Goal: Task Accomplishment & Management: Use online tool/utility

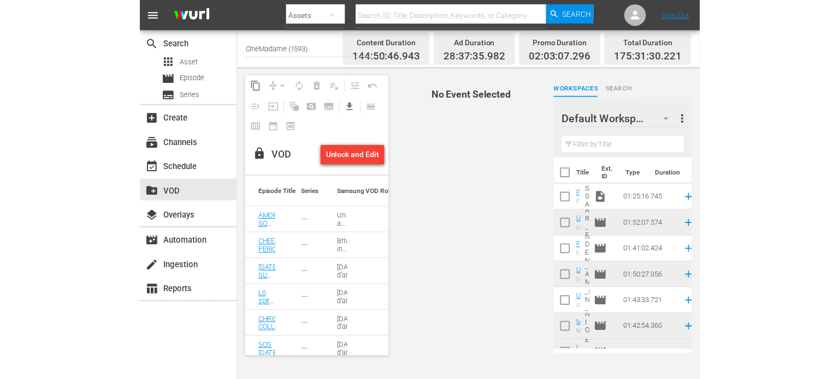
scroll to position [1092, 0]
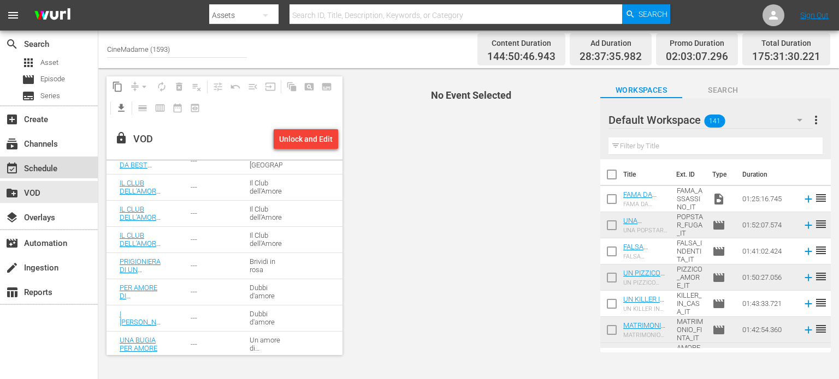
click at [30, 164] on div "event_available Schedule" at bounding box center [30, 167] width 61 height 10
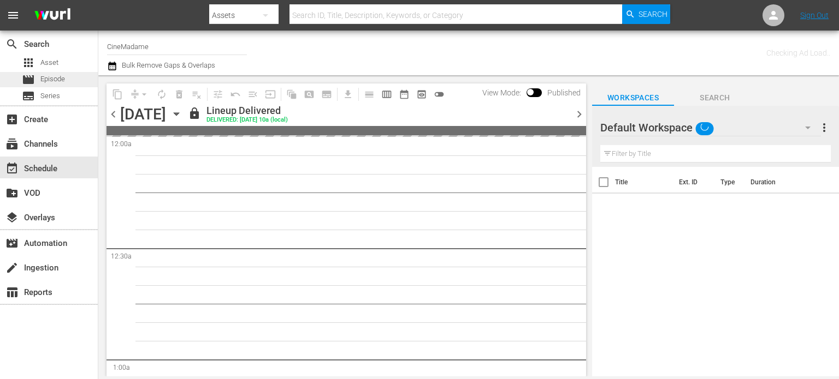
click at [54, 76] on span "Episode" at bounding box center [52, 79] width 25 height 11
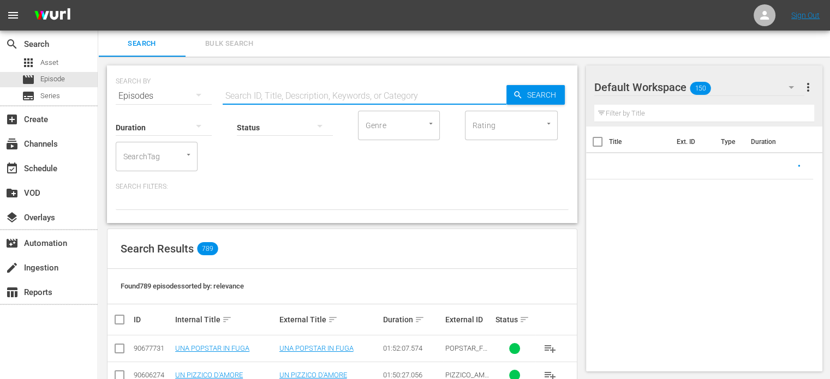
click at [262, 94] on input "text" at bounding box center [365, 96] width 284 height 26
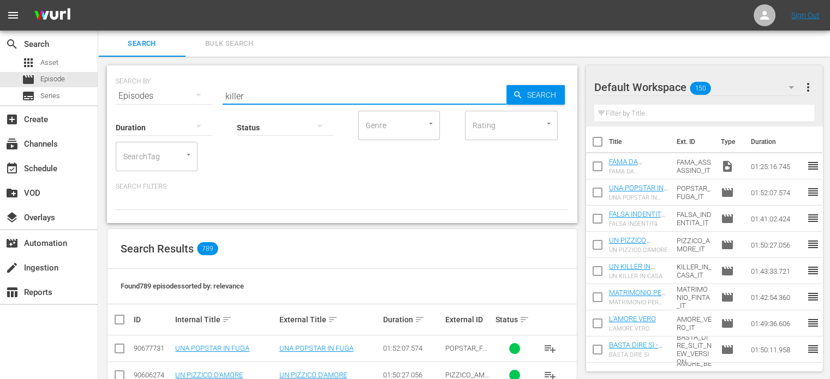
type input "killer"
click at [317, 349] on link "UN KILLER IN CASA" at bounding box center [310, 349] width 61 height 8
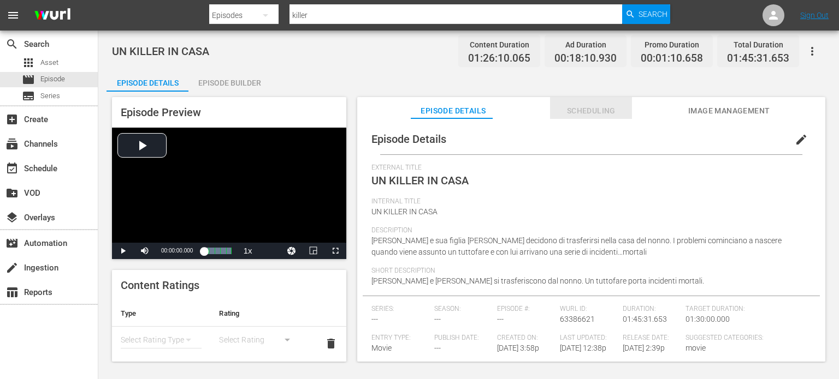
click at [566, 114] on span "Scheduling" at bounding box center [591, 111] width 82 height 14
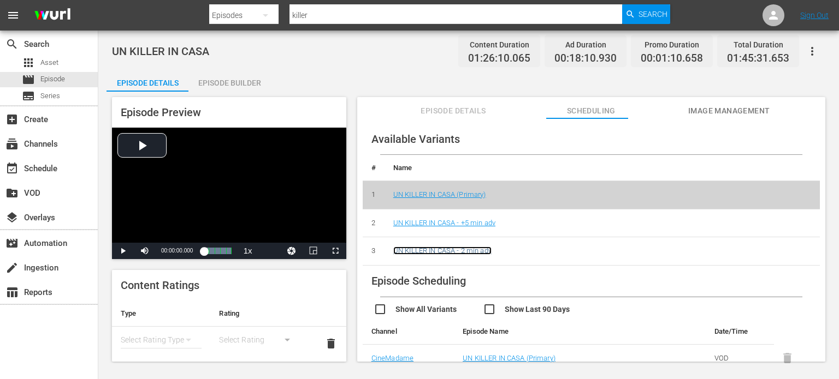
click at [453, 249] on link "UN KILLER IN CASA - 2 min adv" at bounding box center [442, 251] width 98 height 8
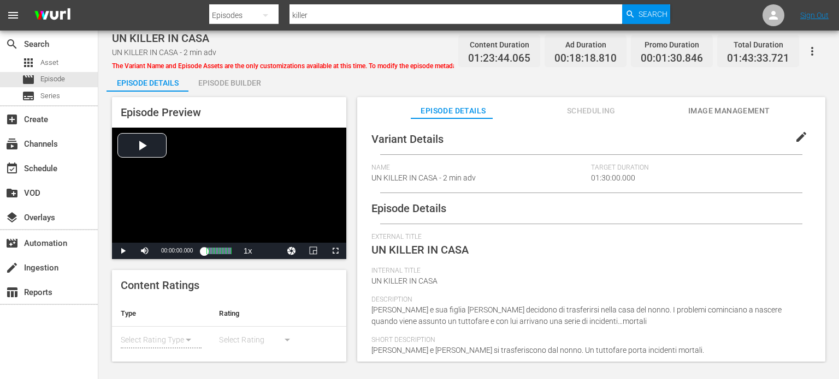
click at [566, 110] on span "Scheduling" at bounding box center [591, 111] width 82 height 14
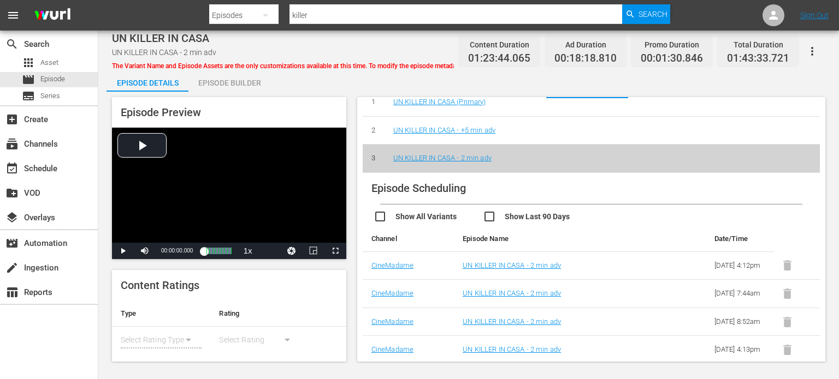
scroll to position [55, 0]
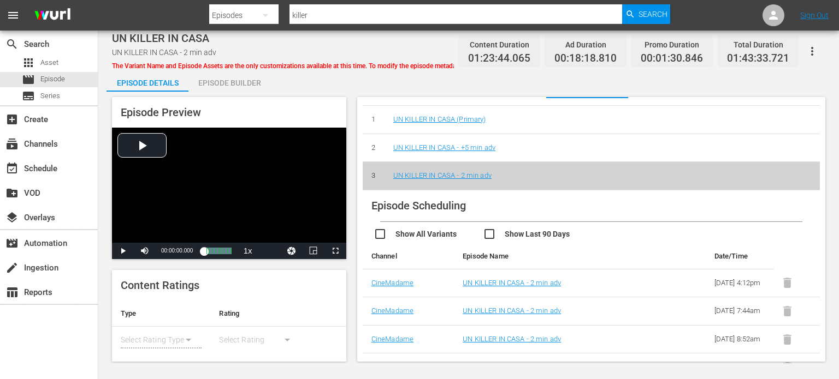
click at [461, 112] on td "UN KILLER IN CASA (Primary)" at bounding box center [601, 120] width 435 height 28
click at [456, 121] on link "UN KILLER IN CASA (Primary)" at bounding box center [439, 119] width 93 height 8
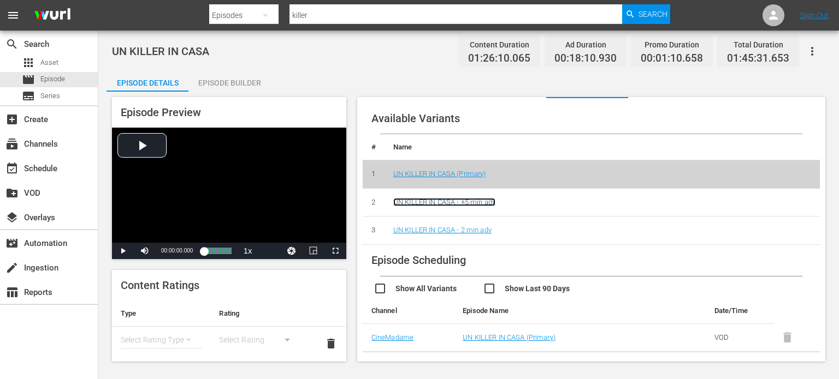
click at [456, 198] on link "UN KILLER IN CASA - +5 min adv" at bounding box center [444, 202] width 102 height 8
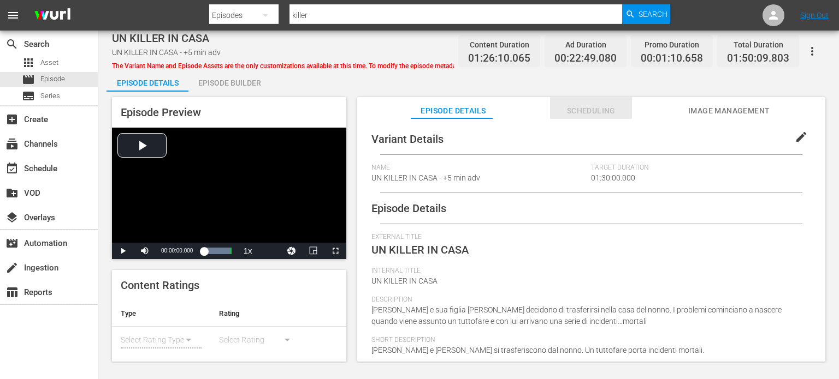
click at [566, 118] on button "Scheduling" at bounding box center [591, 108] width 82 height 22
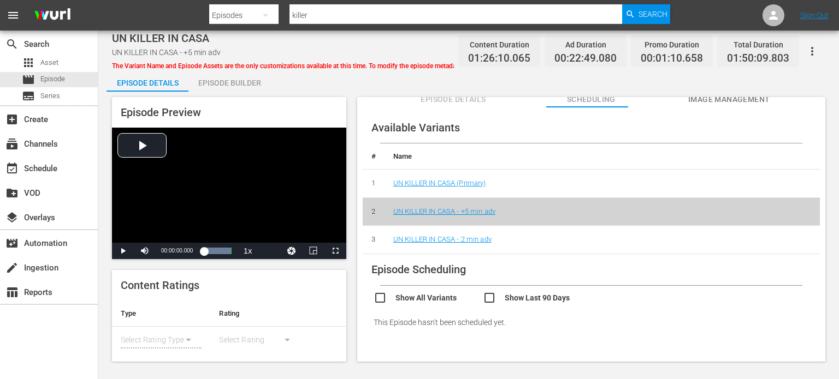
scroll to position [21, 0]
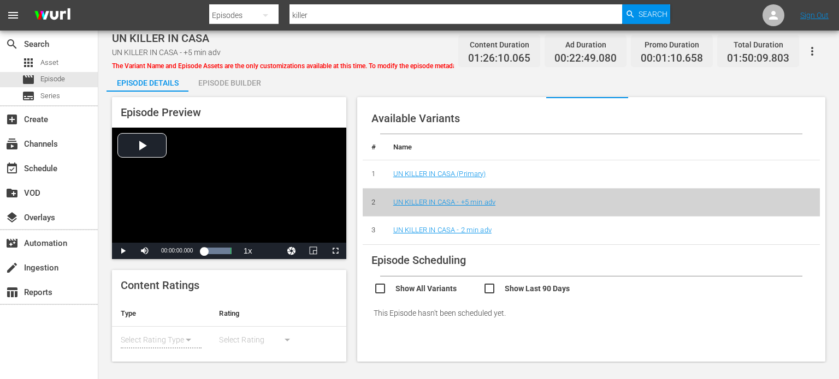
click at [435, 234] on td "UN KILLER IN CASA - 2 min adv" at bounding box center [601, 231] width 435 height 28
click at [442, 229] on link "UN KILLER IN CASA - 2 min adv" at bounding box center [442, 230] width 98 height 8
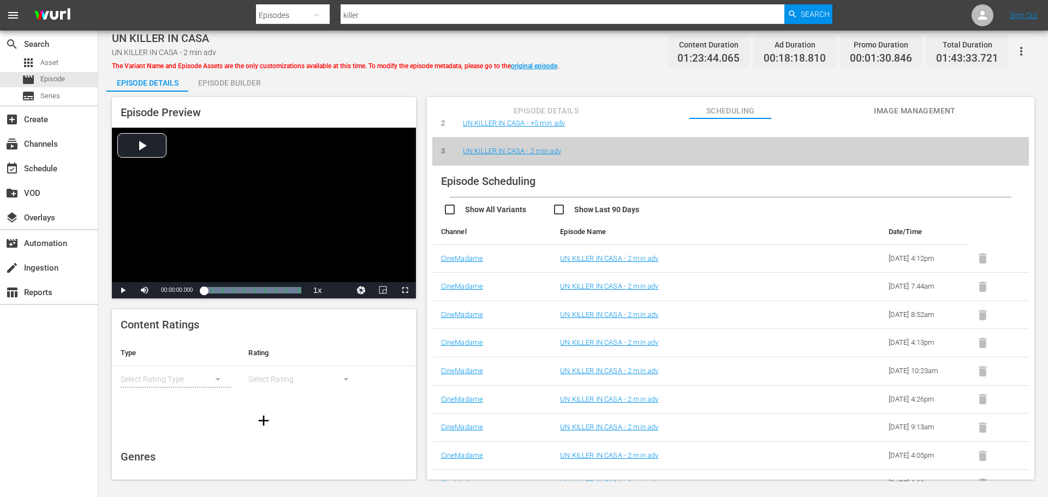
scroll to position [98, 0]
click at [566, 100] on button "Episode Details" at bounding box center [547, 108] width 82 height 22
